Goal: Complete application form

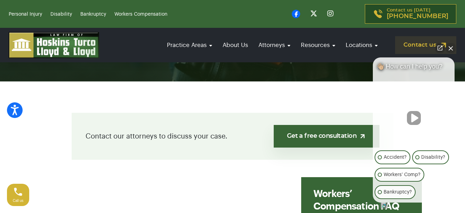
scroll to position [145, 0]
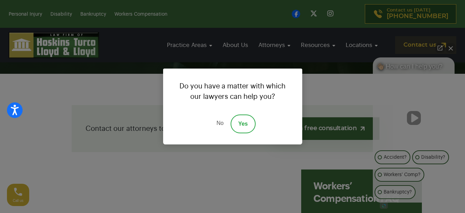
click at [244, 120] on link "Yes" at bounding box center [243, 124] width 25 height 19
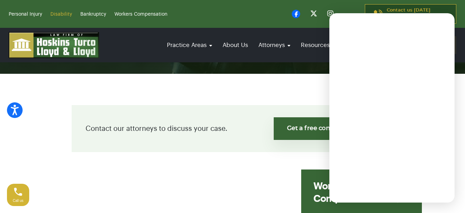
click at [56, 14] on link "Disability" at bounding box center [61, 14] width 22 height 5
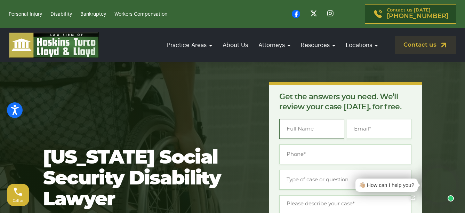
click at [309, 130] on input "Name *" at bounding box center [311, 129] width 65 height 20
type input "Hernain Joseph"
type input "her_main@yahoo.com"
type input "(240) 535-8969"
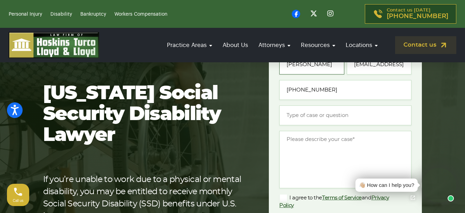
scroll to position [72, 0]
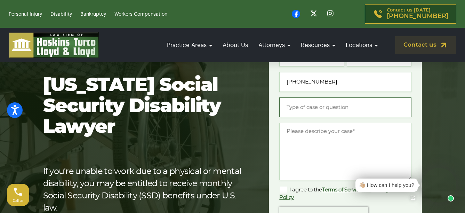
click at [326, 107] on input "Type of case or question *" at bounding box center [345, 107] width 132 height 20
type input "SSDI Appeal"
click at [299, 157] on textarea "Message *" at bounding box center [345, 151] width 132 height 57
click at [337, 133] on textarea "Message *" at bounding box center [345, 151] width 132 height 57
paste textarea "I am seeking legal representation for my Social Security Disability Insurance (…"
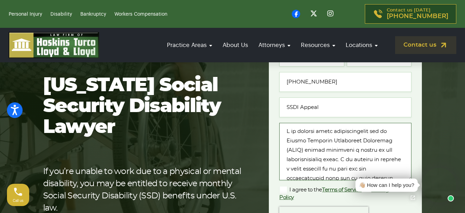
scroll to position [6, 0]
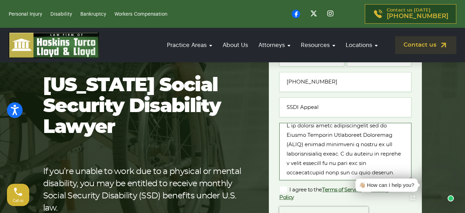
drag, startPoint x: 347, startPoint y: 154, endPoint x: 398, endPoint y: 171, distance: 53.5
click at [345, 172] on textarea "Message *" at bounding box center [345, 151] width 132 height 57
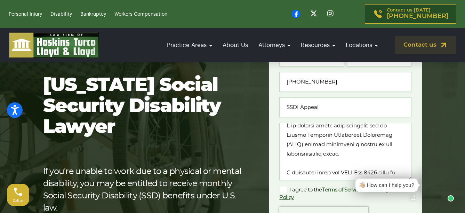
click at [409, 171] on div "👋🏼 How can I help you?" at bounding box center [404, 185] width 105 height 35
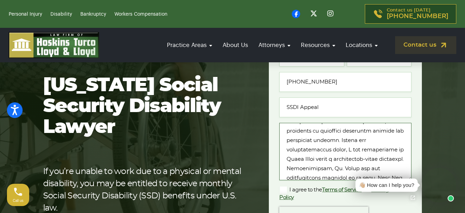
scroll to position [72, 0]
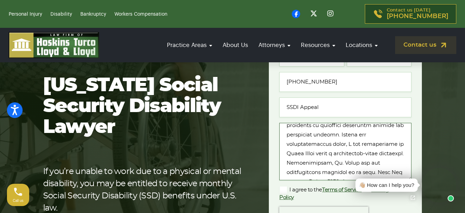
drag, startPoint x: 295, startPoint y: 153, endPoint x: 326, endPoint y: 155, distance: 30.7
click at [326, 155] on textarea "Message *" at bounding box center [345, 151] width 132 height 57
click at [408, 170] on div "👋🏼 How can I help you?" at bounding box center [404, 185] width 105 height 35
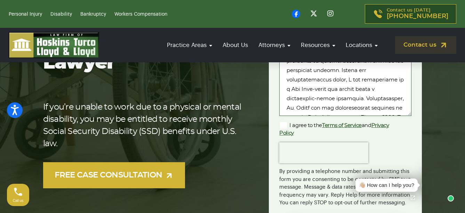
scroll to position [86, 0]
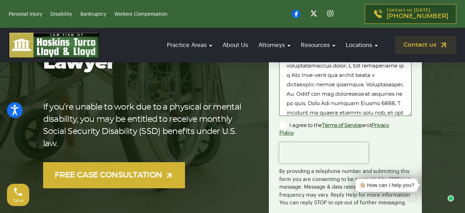
drag, startPoint x: 326, startPoint y: 93, endPoint x: 353, endPoint y: 93, distance: 26.8
click at [353, 93] on textarea "Message *" at bounding box center [345, 86] width 132 height 57
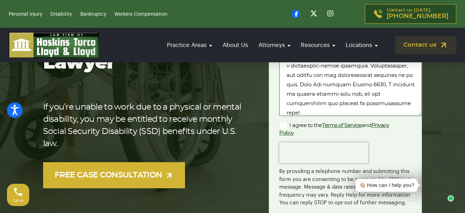
drag, startPoint x: 410, startPoint y: 115, endPoint x: 420, endPoint y: 163, distance: 49.2
click at [420, 163] on div "Get the answers you need. We’ll review your case today, for free. " * " indicat…" at bounding box center [345, 99] width 153 height 309
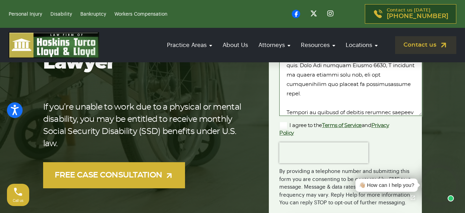
scroll to position [120, 0]
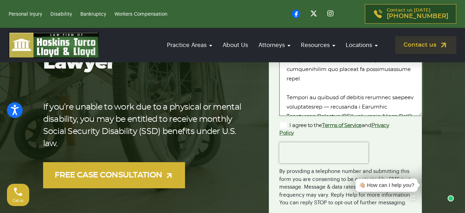
drag, startPoint x: 289, startPoint y: 104, endPoint x: 381, endPoint y: 81, distance: 95.7
click at [381, 81] on textarea "Message *" at bounding box center [350, 86] width 143 height 57
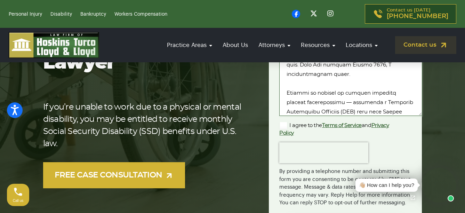
scroll to position [92, 0]
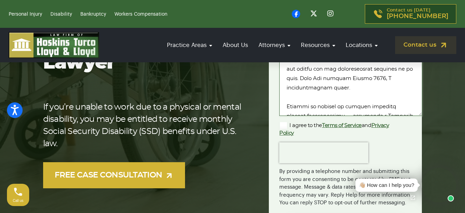
click at [401, 86] on textarea "Message *" at bounding box center [350, 86] width 143 height 57
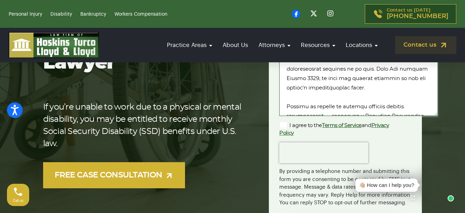
drag, startPoint x: 420, startPoint y: 115, endPoint x: 436, endPoint y: 165, distance: 53.3
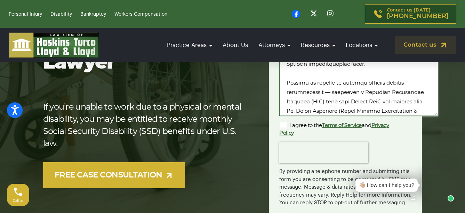
scroll to position [120, 0]
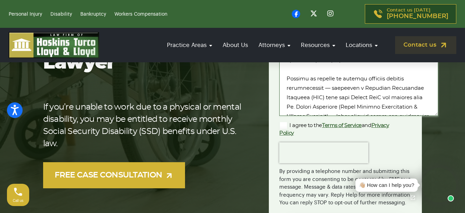
click at [364, 79] on textarea "Message *" at bounding box center [358, 86] width 159 height 57
click at [369, 88] on textarea "Message *" at bounding box center [358, 86] width 159 height 57
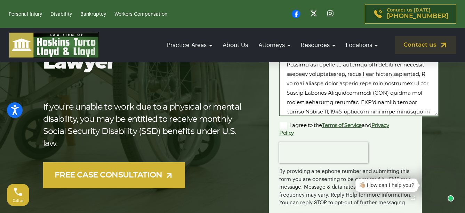
click at [408, 81] on textarea "Message *" at bounding box center [358, 86] width 159 height 57
drag, startPoint x: 323, startPoint y: 92, endPoint x: 404, endPoint y: 92, distance: 81.4
click at [404, 92] on textarea "Message *" at bounding box center [358, 86] width 159 height 57
drag, startPoint x: 332, startPoint y: 94, endPoint x: 411, endPoint y: 93, distance: 78.3
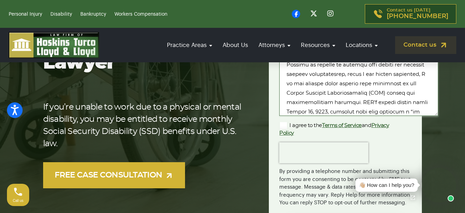
click at [411, 93] on textarea "Message *" at bounding box center [358, 86] width 159 height 57
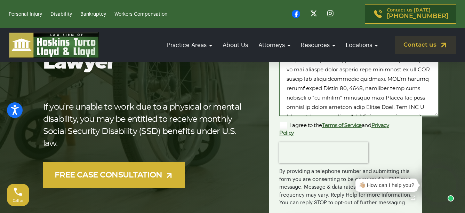
click at [364, 100] on textarea "Message *" at bounding box center [358, 86] width 159 height 57
drag, startPoint x: 344, startPoint y: 107, endPoint x: 281, endPoint y: 106, distance: 62.7
click at [281, 106] on textarea "Message *" at bounding box center [358, 86] width 159 height 57
drag, startPoint x: 369, startPoint y: 107, endPoint x: 397, endPoint y: 106, distance: 27.5
click at [397, 106] on textarea "Message *" at bounding box center [358, 86] width 159 height 57
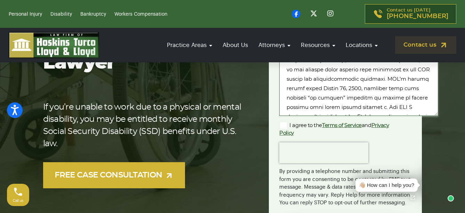
scroll to position [151, 0]
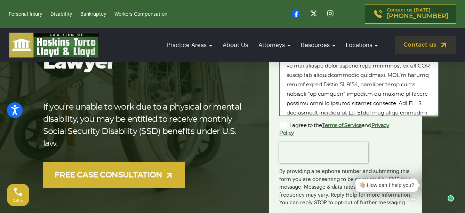
click at [394, 108] on textarea "Message *" at bounding box center [358, 86] width 159 height 57
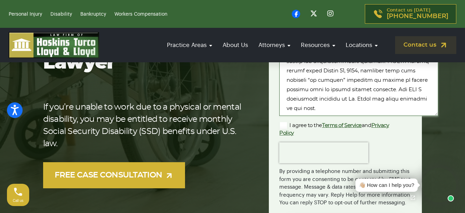
drag, startPoint x: 312, startPoint y: 97, endPoint x: 365, endPoint y: 109, distance: 54.6
click at [365, 109] on textarea "Message *" at bounding box center [358, 86] width 159 height 57
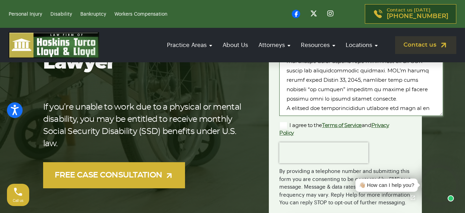
drag, startPoint x: 436, startPoint y: 114, endPoint x: 441, endPoint y: 148, distance: 33.8
click at [441, 148] on section "Florida Social Security Disability Lawyer If you’re unable to work due to a phy…" at bounding box center [232, 99] width 465 height 371
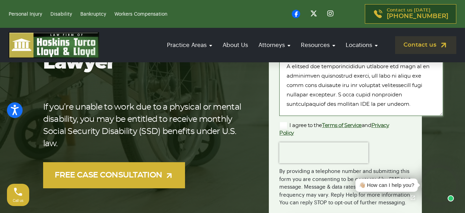
scroll to position [212, 0]
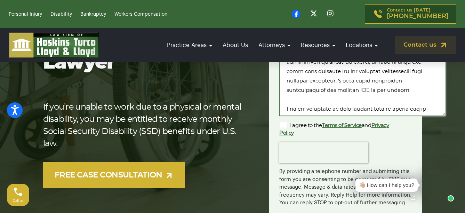
drag, startPoint x: 441, startPoint y: 113, endPoint x: 443, endPoint y: 126, distance: 13.9
click at [443, 126] on section "Florida Social Security Disability Lawyer If you’re unable to work due to a phy…" at bounding box center [232, 99] width 465 height 371
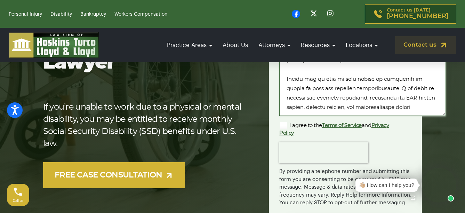
scroll to position [295, 0]
drag, startPoint x: 324, startPoint y: 112, endPoint x: 271, endPoint y: 76, distance: 64.1
click at [271, 76] on div "Get the answers you need. We’ll review your case today, for free. " * " indicat…" at bounding box center [345, 99] width 153 height 309
type textarea "I am seeking legal representation for my Social Security Disability Insurance (…"
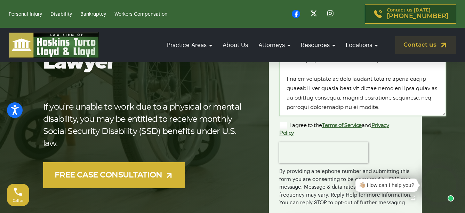
click at [283, 126] on label "I agree to the Terms of Service and Privacy Policy" at bounding box center [339, 128] width 121 height 15
click at [0, 0] on input "I agree to the Terms of Service and Privacy Policy" at bounding box center [0, 0] width 0 height 0
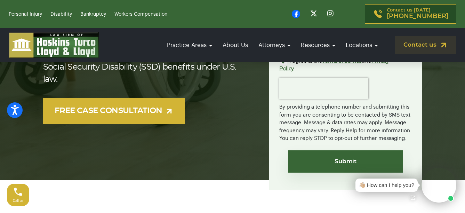
scroll to position [209, 0]
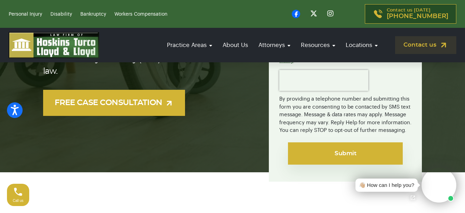
click at [360, 153] on input "Submit" at bounding box center [345, 153] width 115 height 22
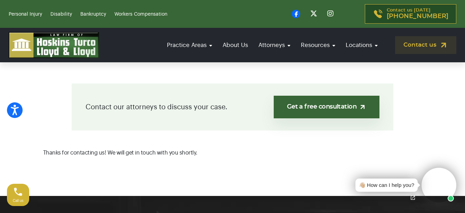
scroll to position [164, 0]
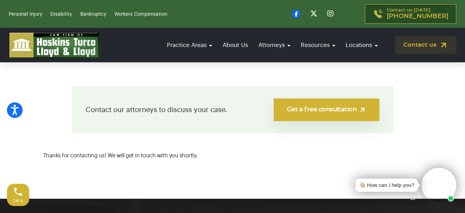
click at [327, 110] on link "Get a free consultation" at bounding box center [327, 109] width 106 height 23
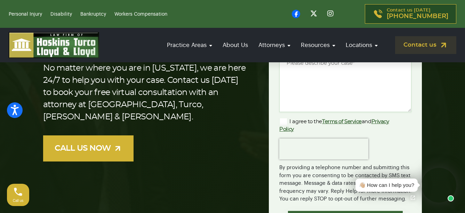
scroll to position [144, 0]
